Goal: Information Seeking & Learning: Learn about a topic

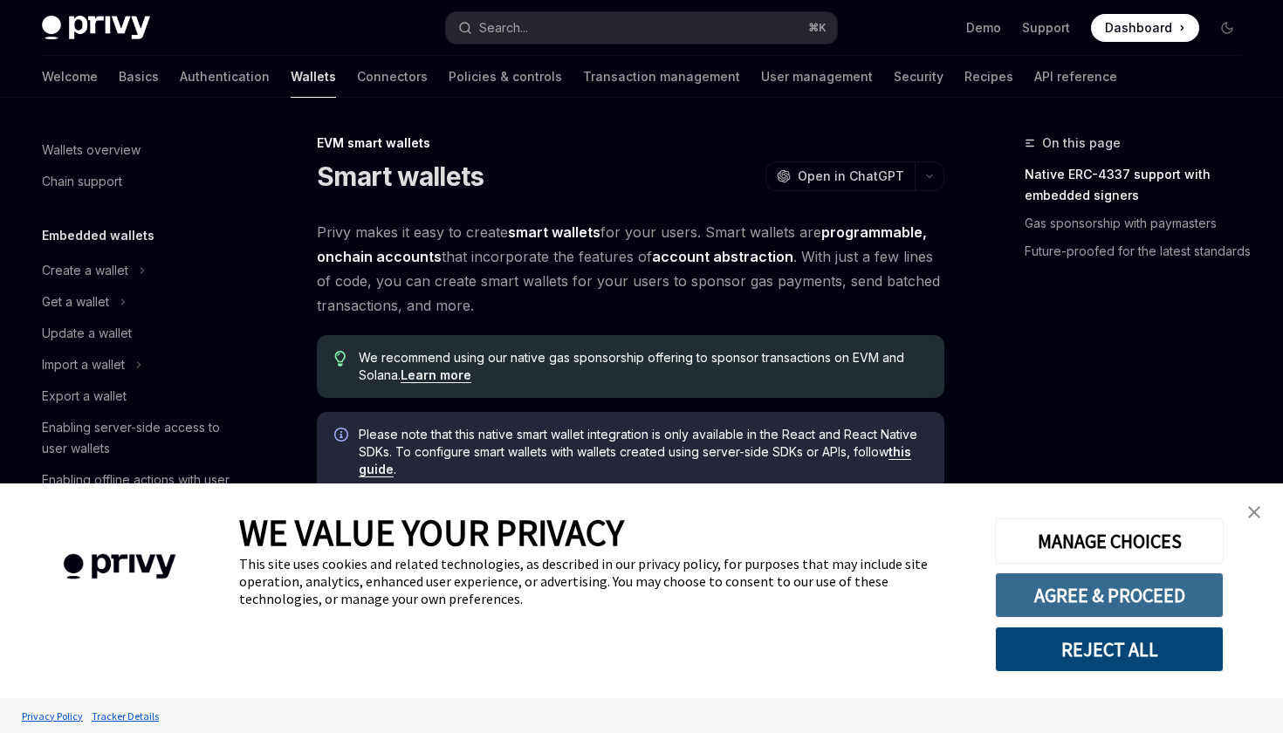
scroll to position [332, 0]
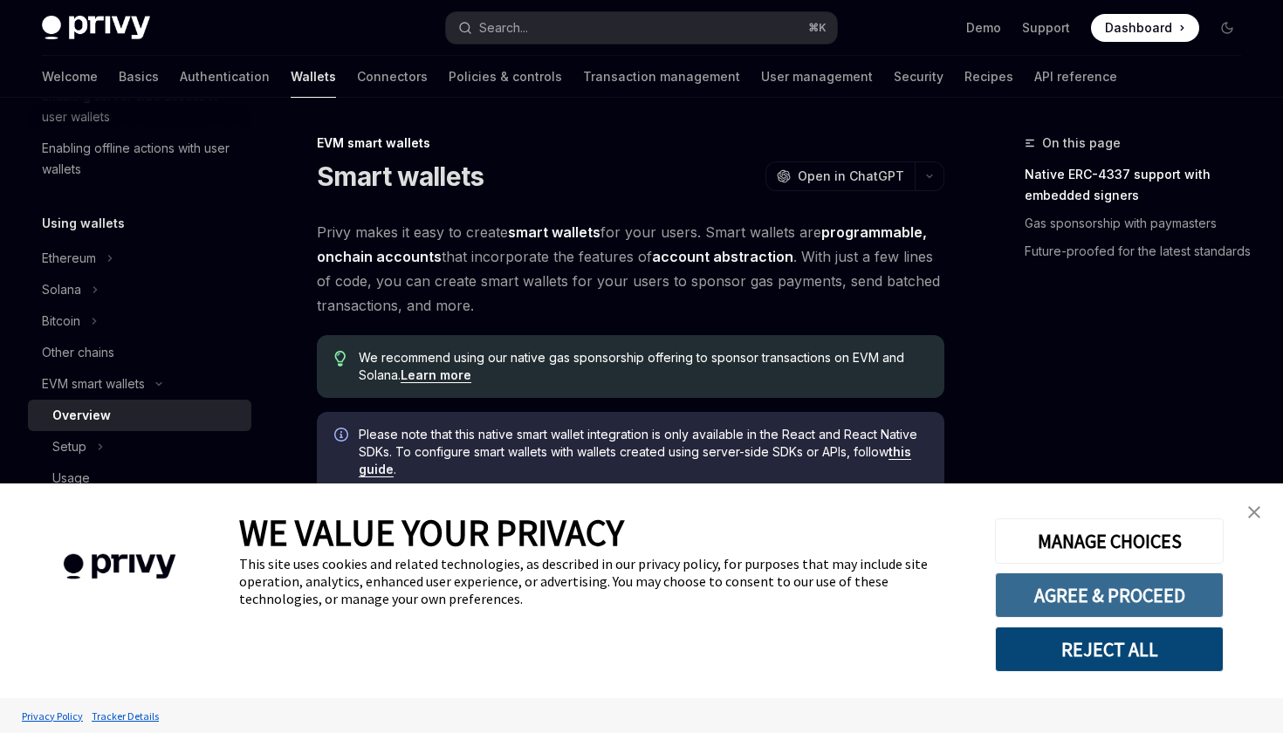
click at [1148, 596] on button "AGREE & PROCEED" at bounding box center [1109, 595] width 229 height 45
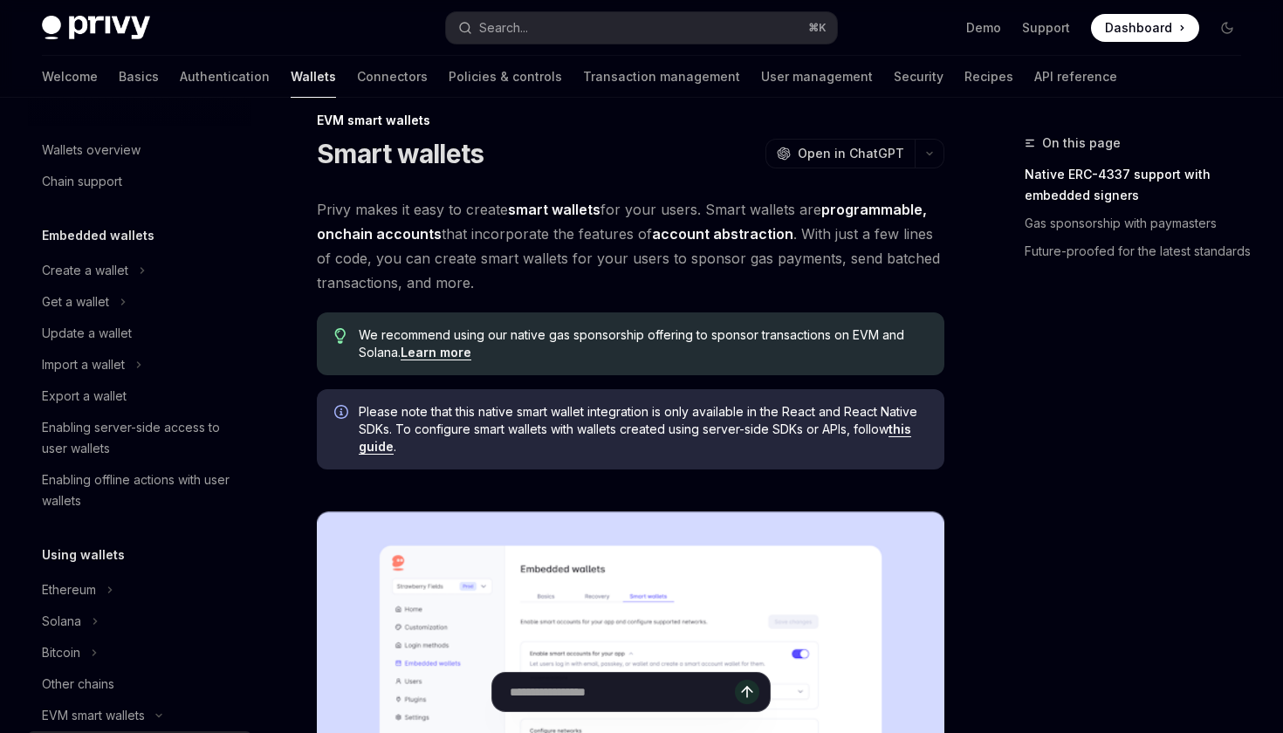
scroll to position [332, 0]
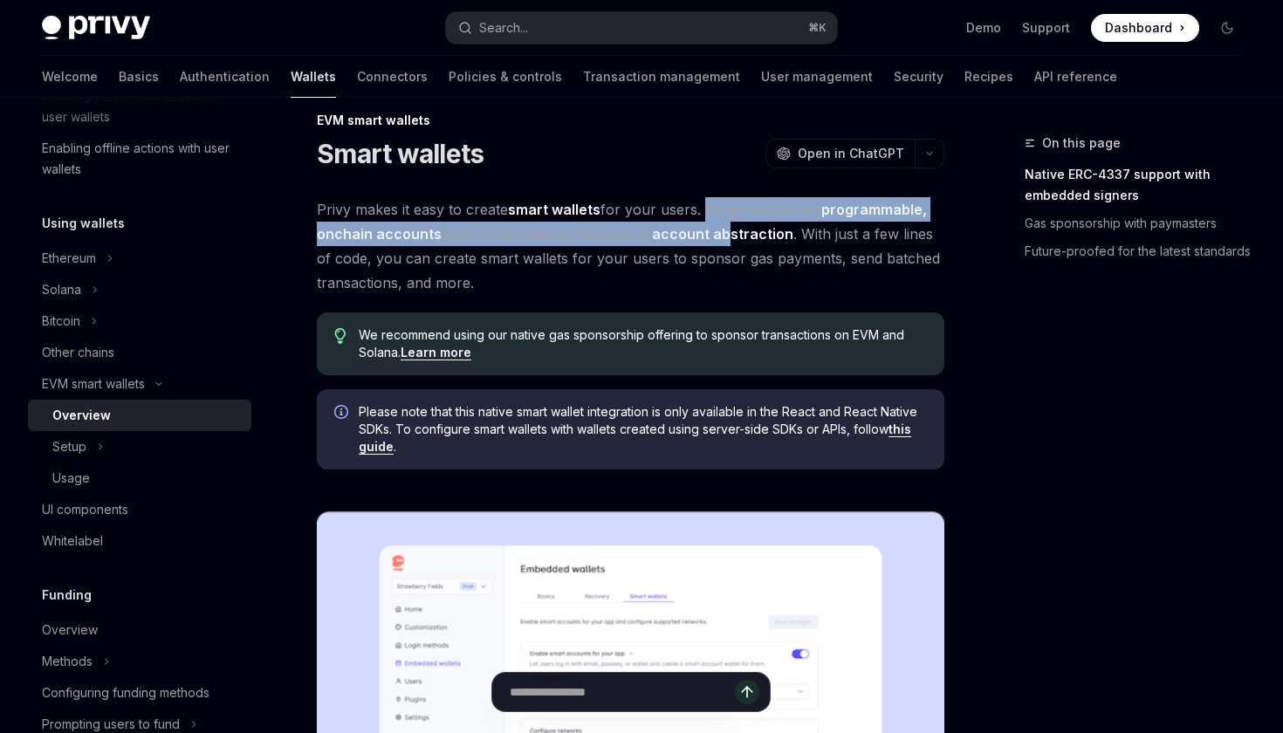
drag, startPoint x: 701, startPoint y: 210, endPoint x: 730, endPoint y: 238, distance: 40.1
click at [730, 238] on span "Privy makes it easy to create smart wallets for your users. Smart wallets are p…" at bounding box center [631, 246] width 628 height 98
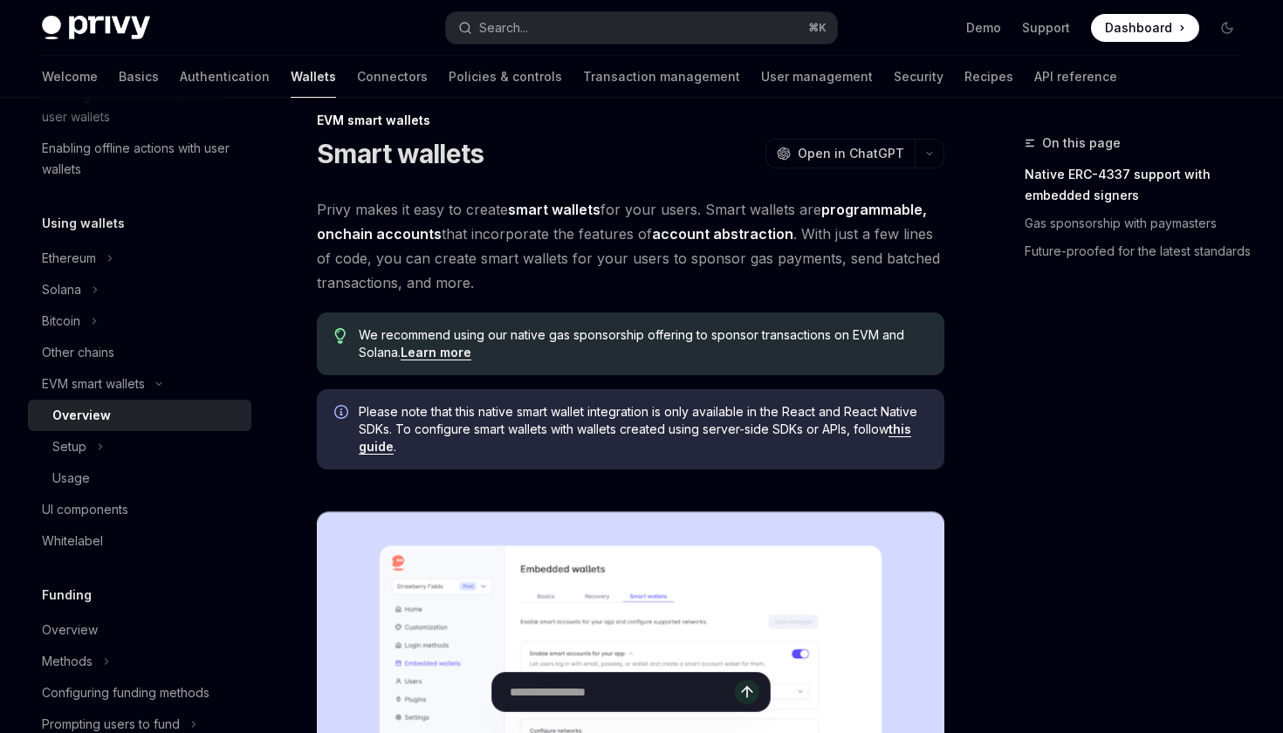
click at [562, 239] on span "Privy makes it easy to create smart wallets for your users. Smart wallets are p…" at bounding box center [631, 246] width 628 height 98
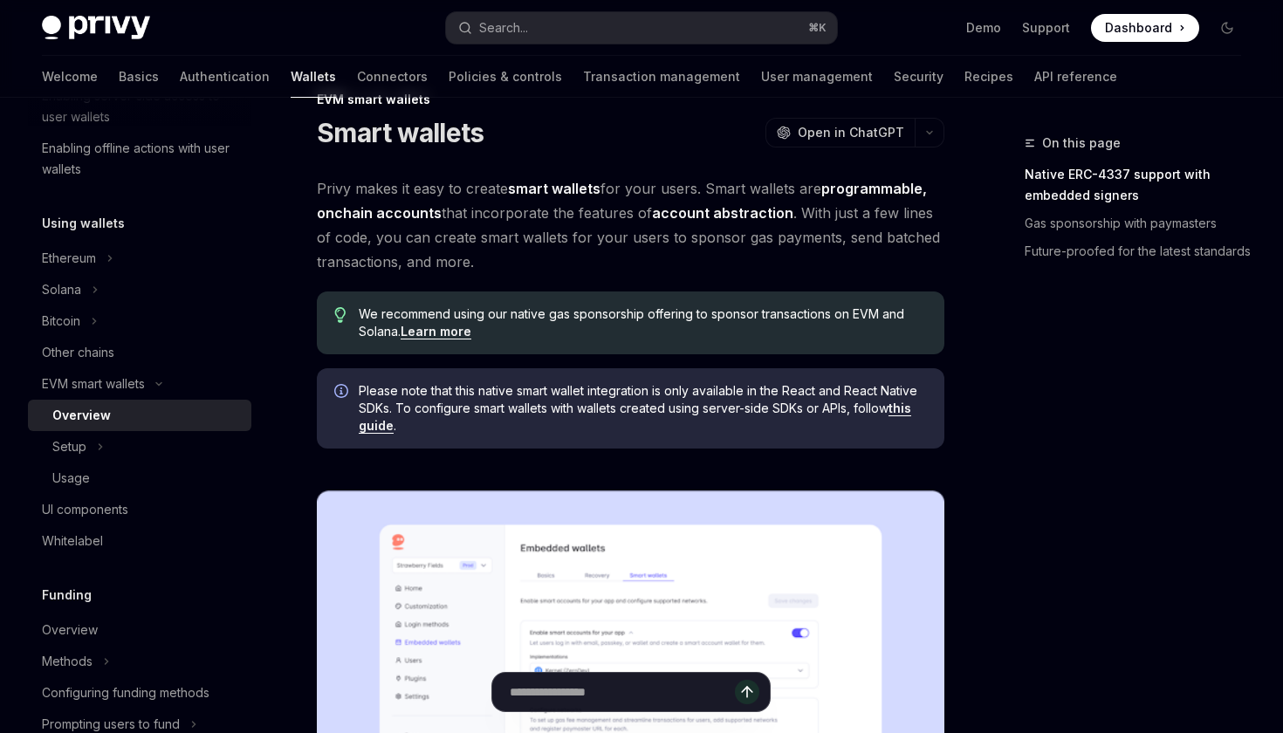
scroll to position [44, 0]
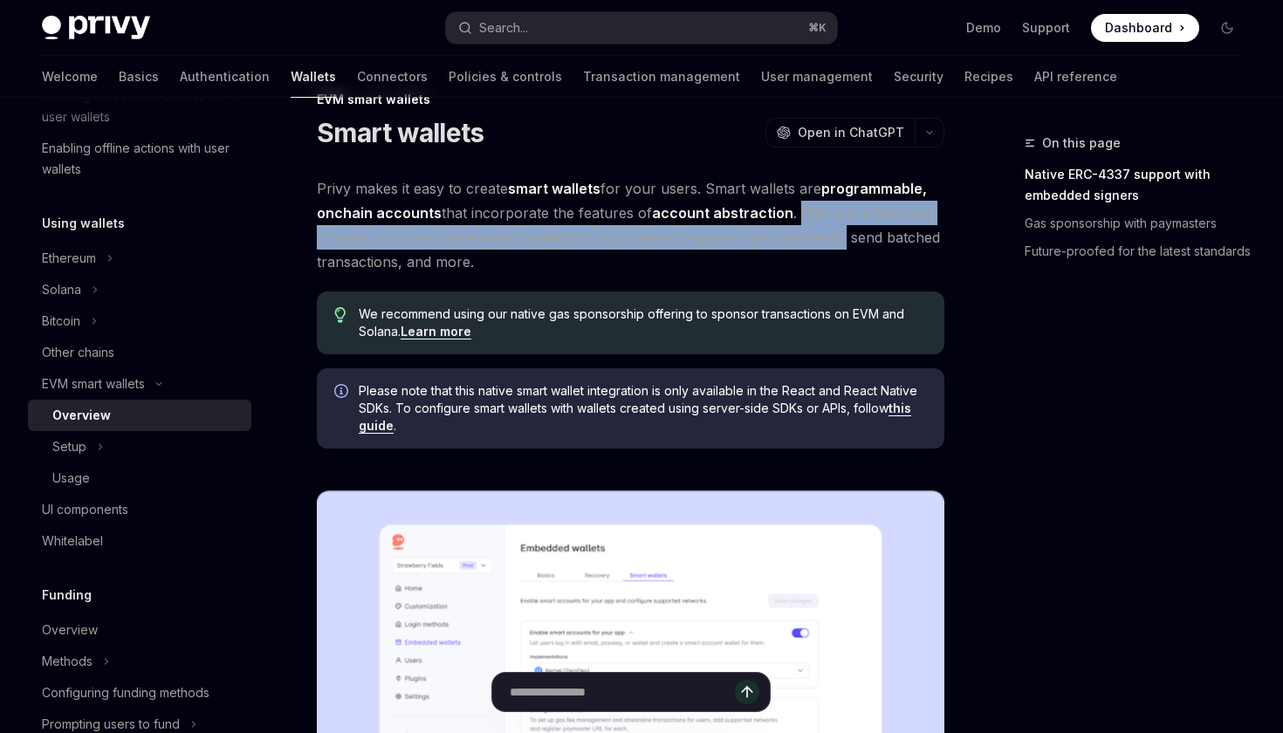
drag, startPoint x: 793, startPoint y: 215, endPoint x: 817, endPoint y: 243, distance: 37.1
click at [817, 243] on span "Privy makes it easy to create smart wallets for your users. Smart wallets are p…" at bounding box center [631, 225] width 628 height 98
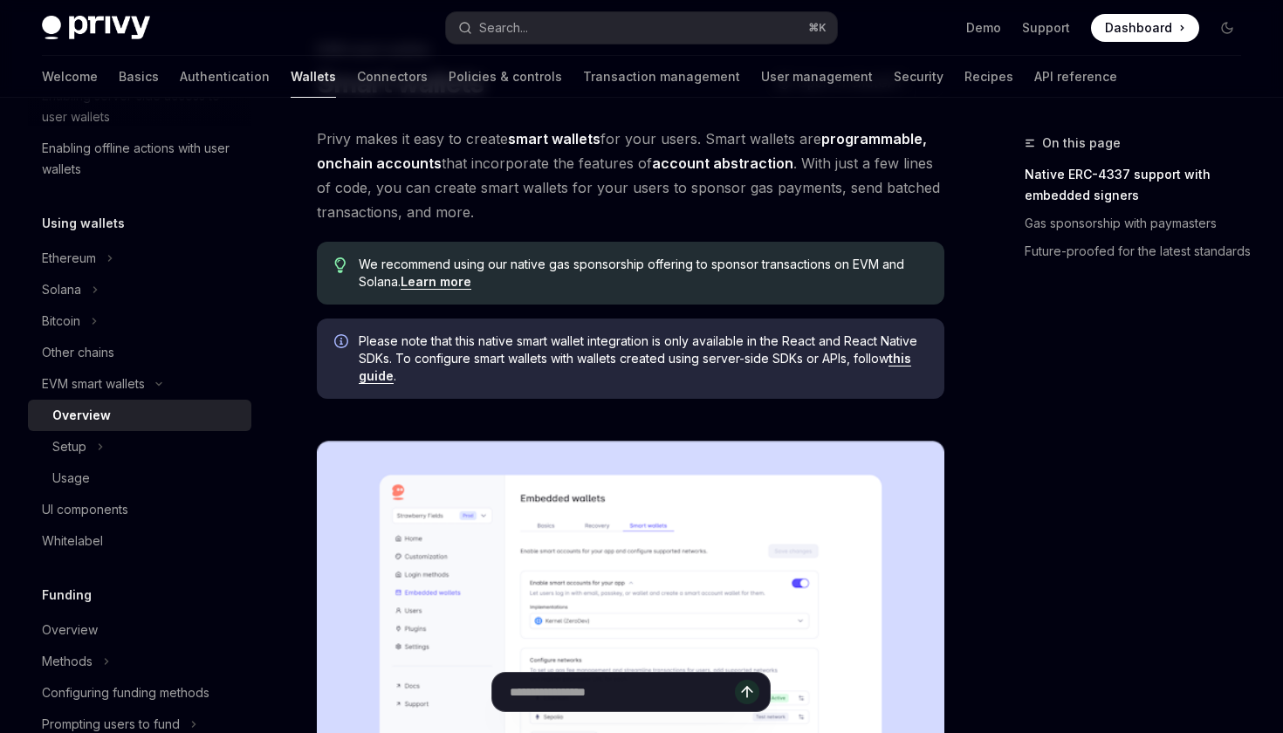
scroll to position [95, 0]
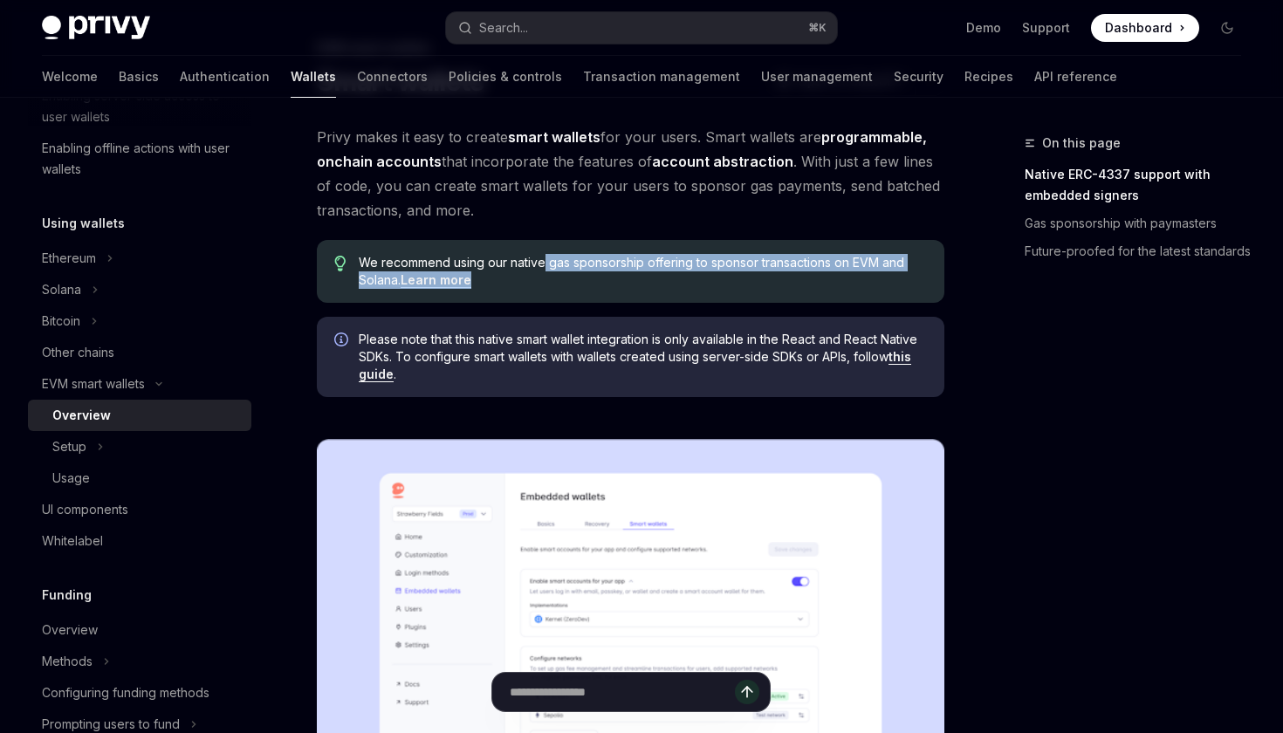
drag, startPoint x: 543, startPoint y: 260, endPoint x: 596, endPoint y: 279, distance: 56.6
click at [596, 279] on span "We recommend using our native gas sponsorship offering to sponsor transactions …" at bounding box center [643, 271] width 568 height 35
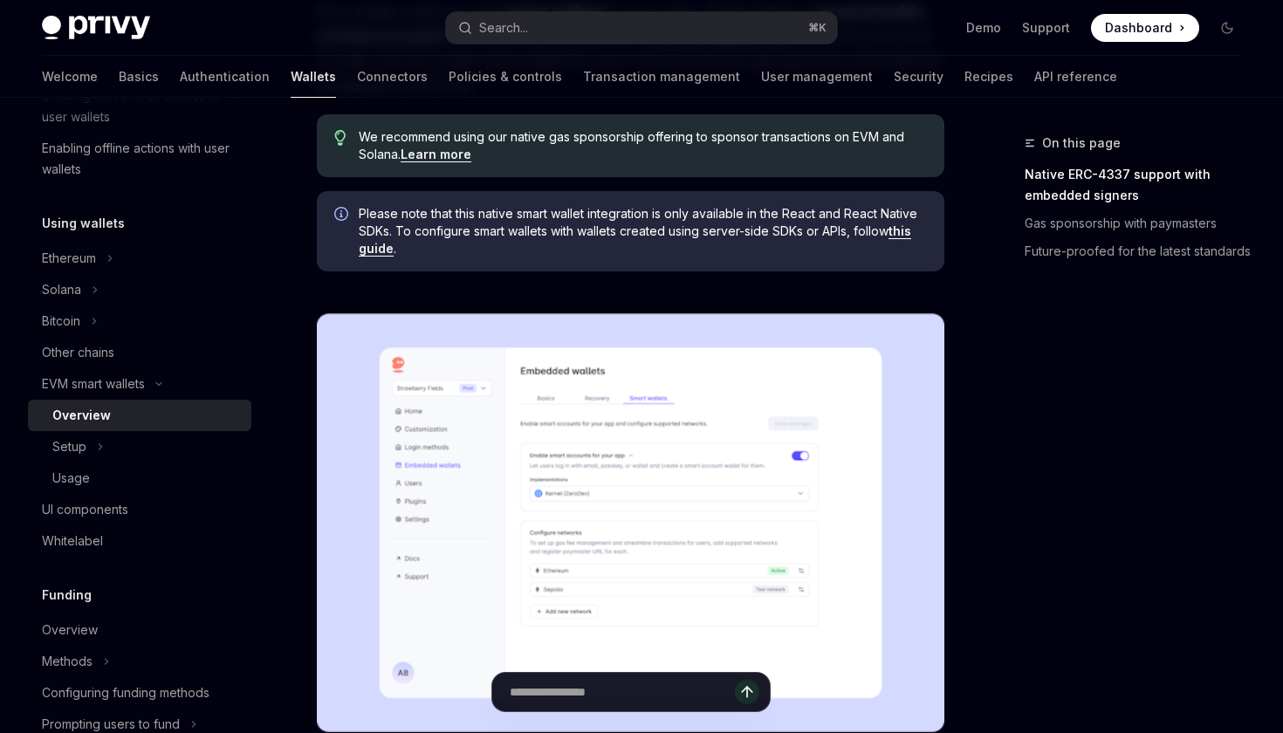
scroll to position [222, 0]
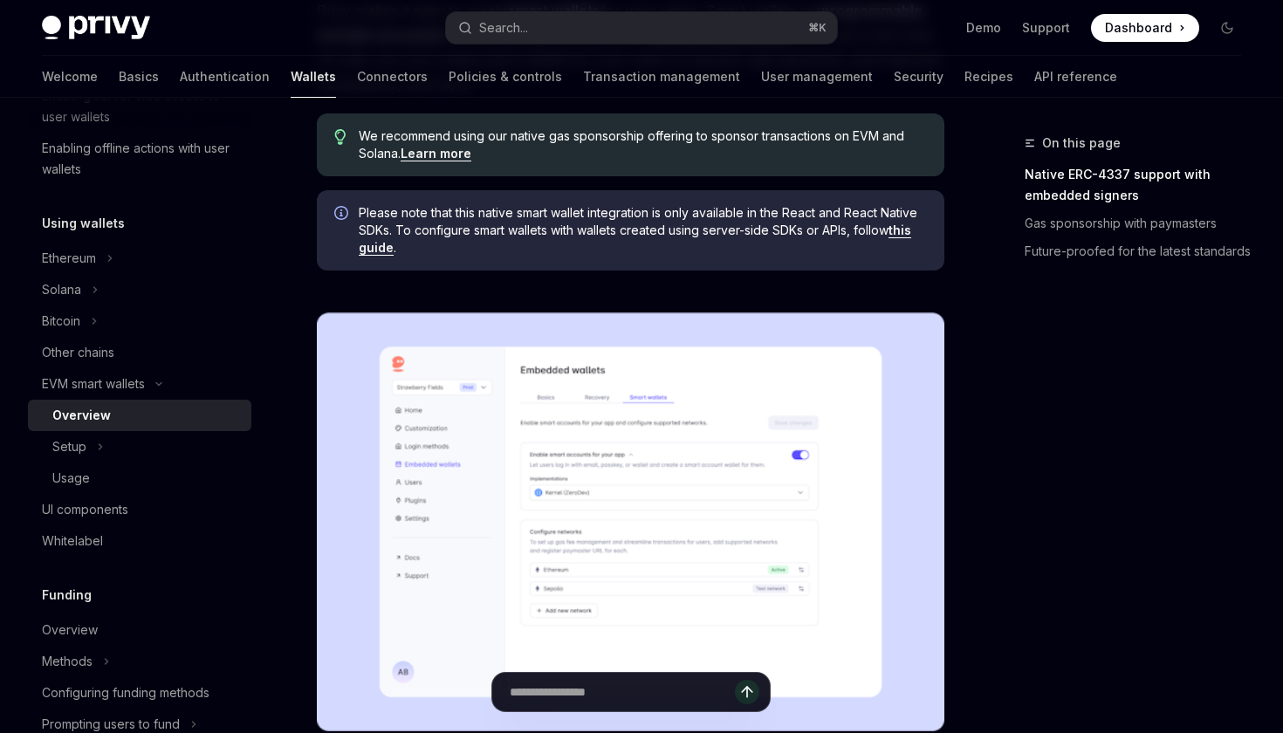
click at [595, 408] on img at bounding box center [631, 521] width 628 height 419
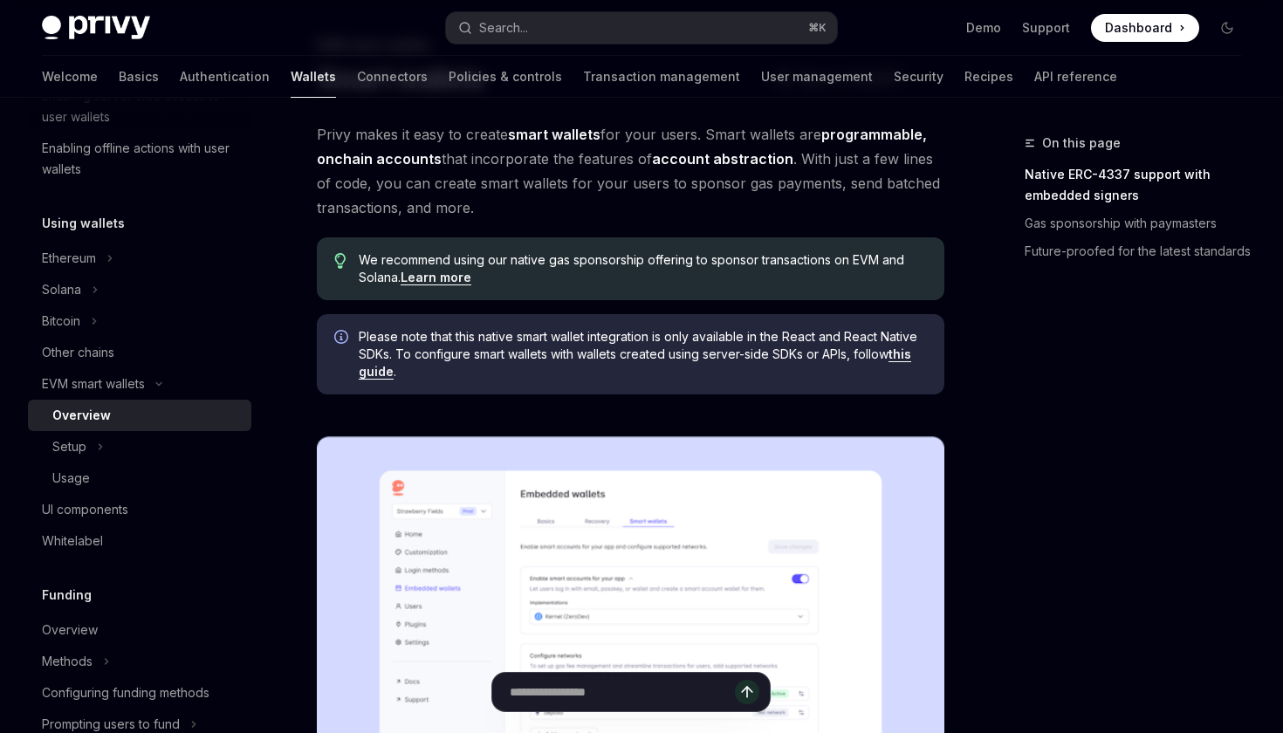
scroll to position [161, 0]
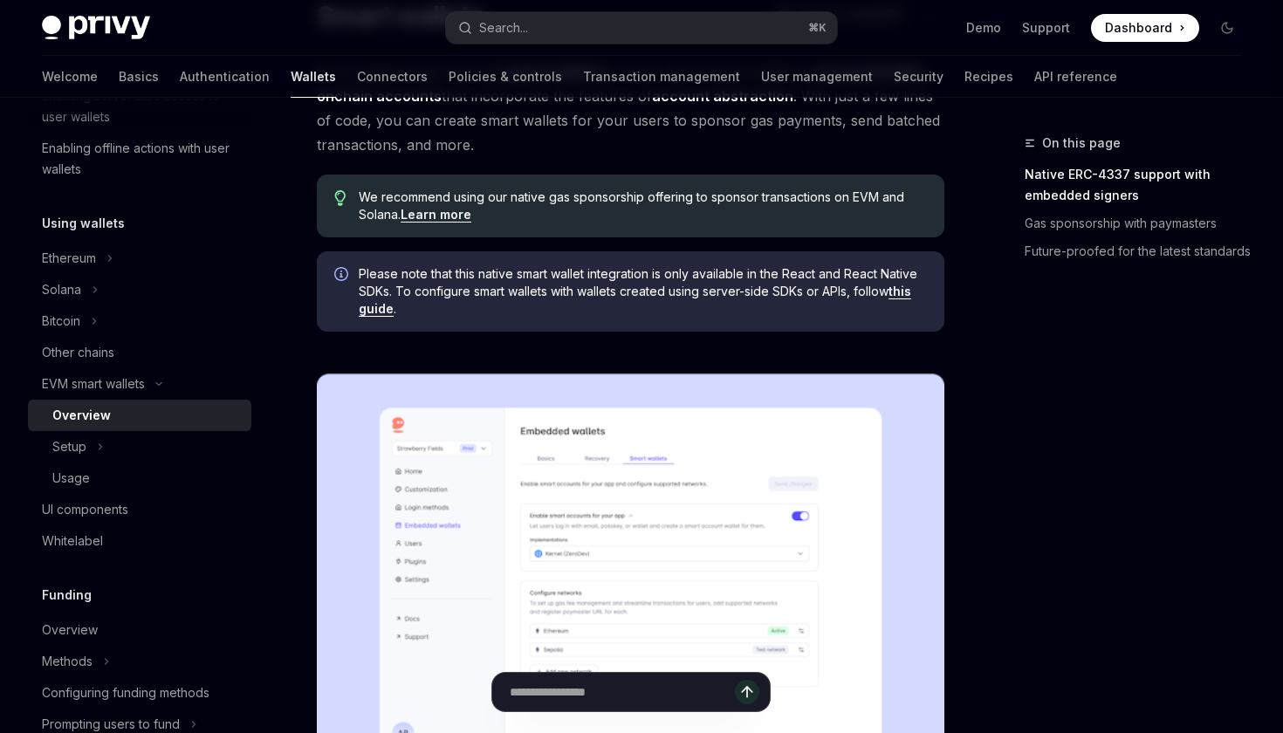
click at [455, 215] on link "Learn more" at bounding box center [436, 215] width 71 height 16
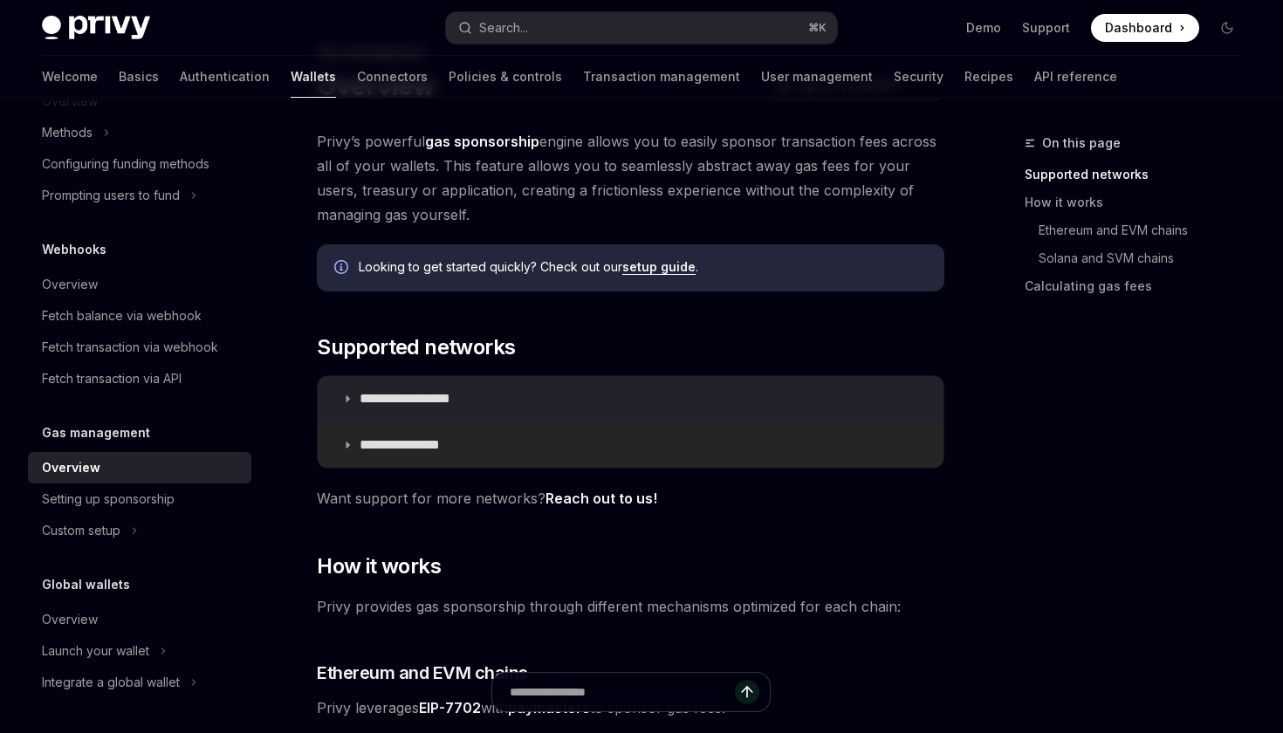
scroll to position [86, 0]
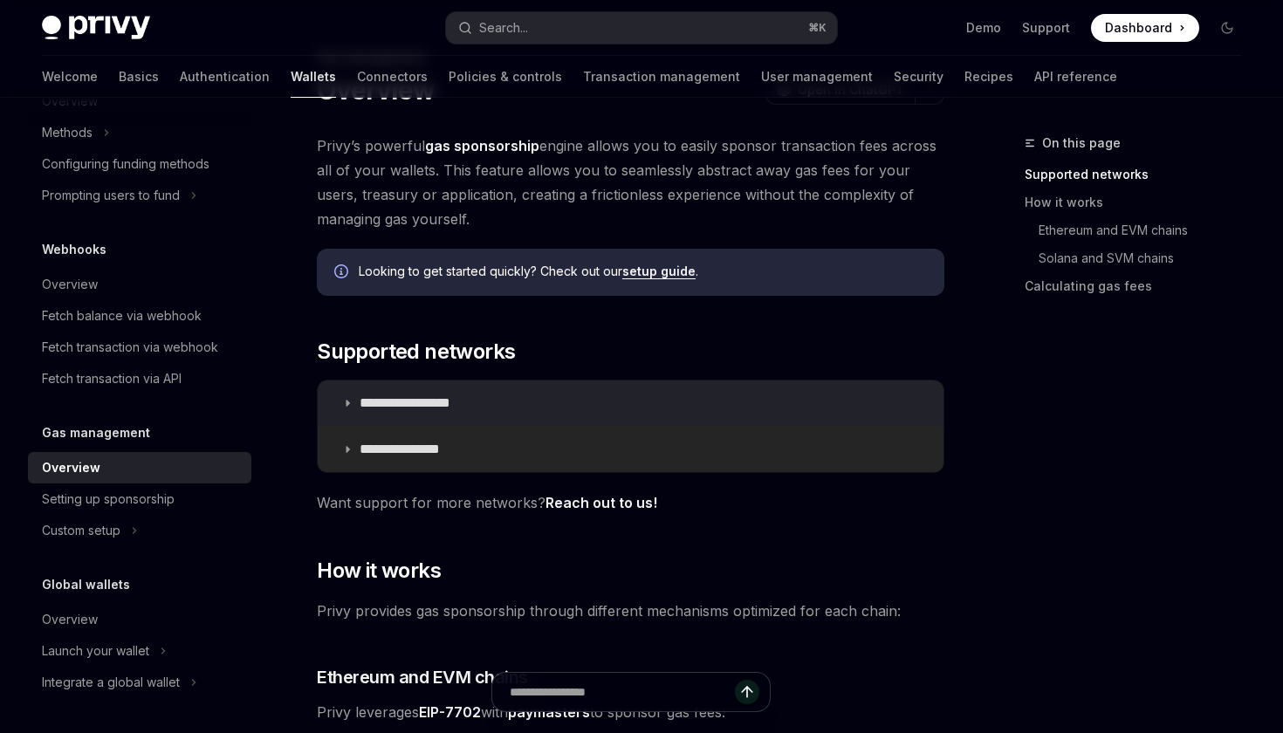
click at [464, 445] on p "**********" at bounding box center [415, 449] width 111 height 17
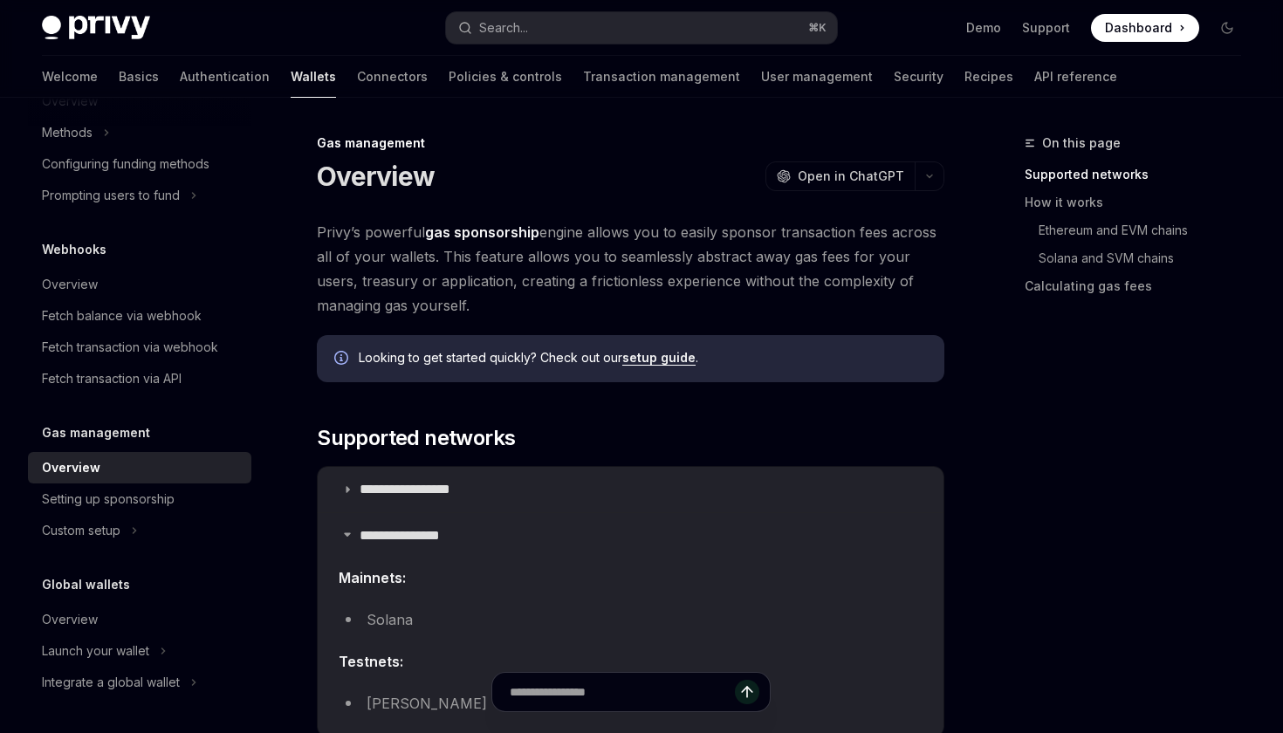
type textarea "*"
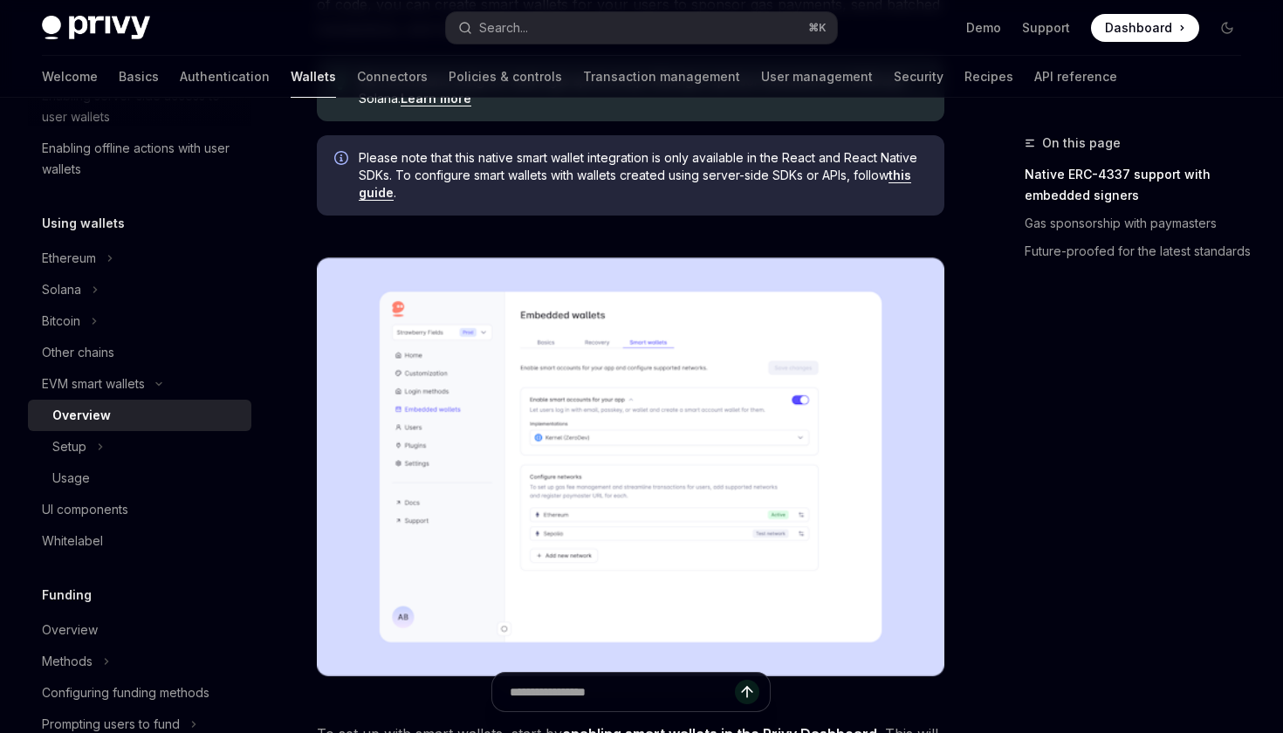
scroll to position [278, 0]
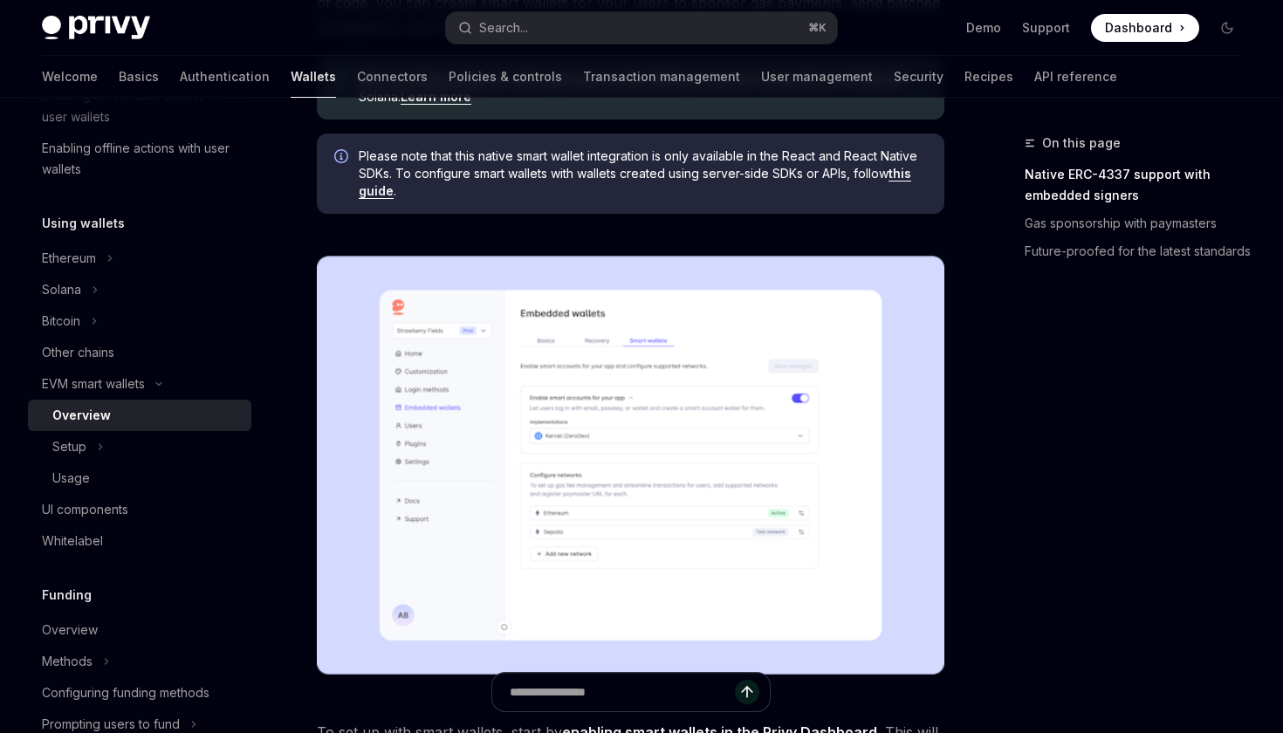
click at [620, 501] on img at bounding box center [631, 465] width 628 height 419
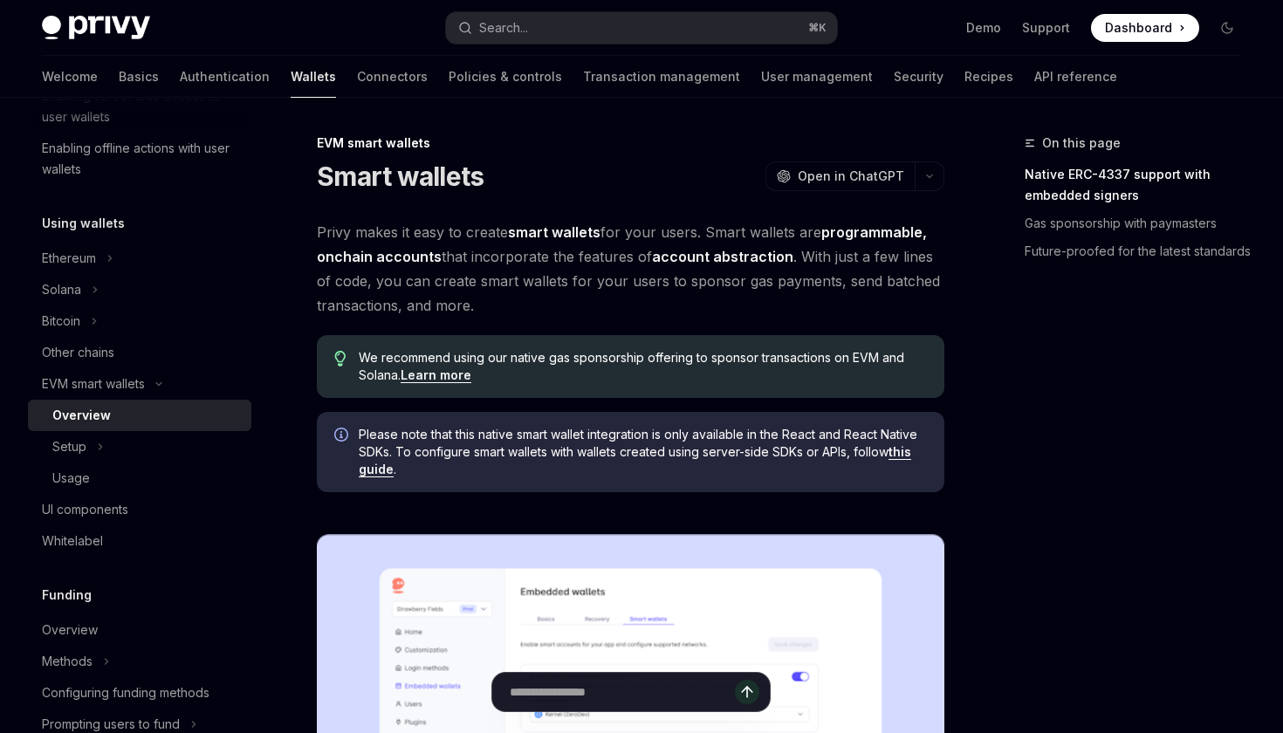
click at [466, 6] on div "Privy Docs home page Search... ⌘ K Demo Support Dashboard Dashboard Search..." at bounding box center [641, 28] width 1199 height 56
